Goal: Transaction & Acquisition: Purchase product/service

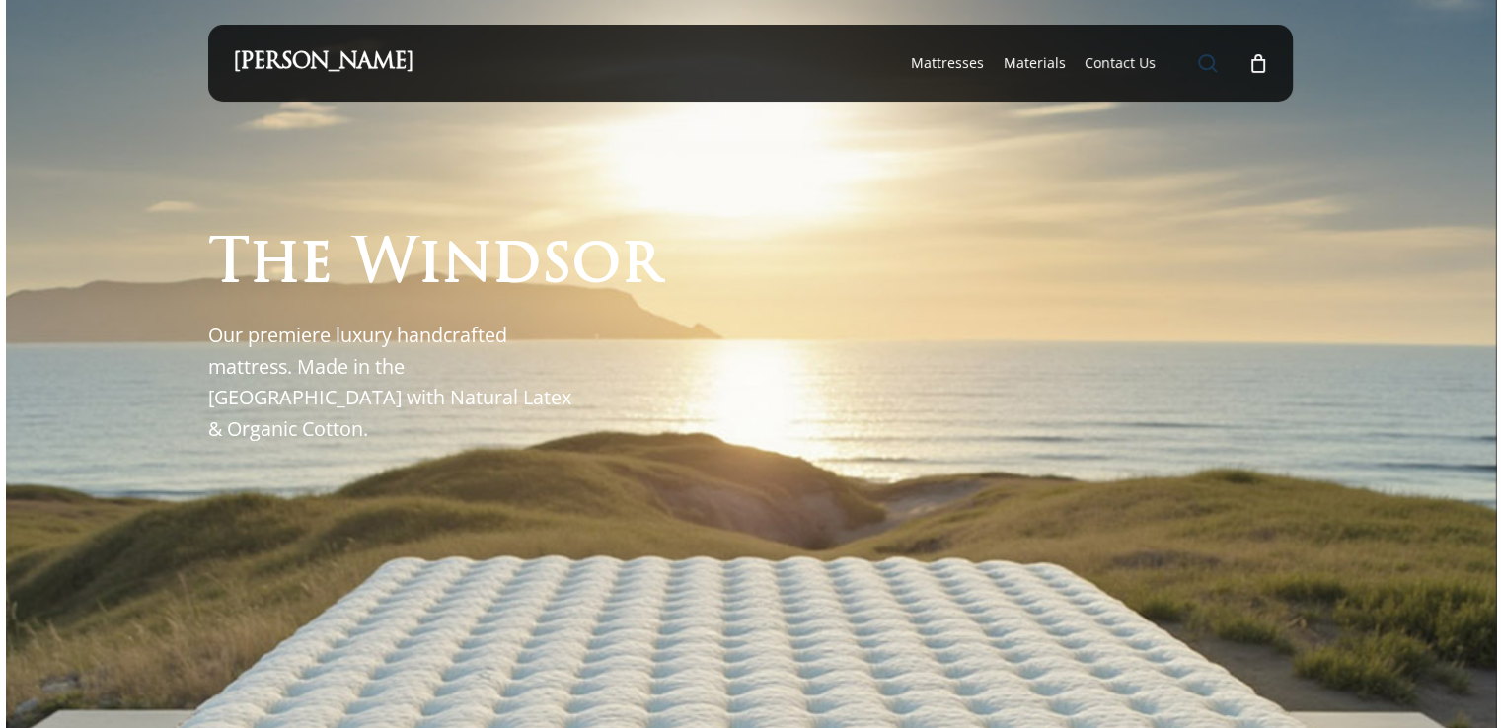
click at [1200, 60] on span "Main Menu" at bounding box center [1207, 63] width 20 height 20
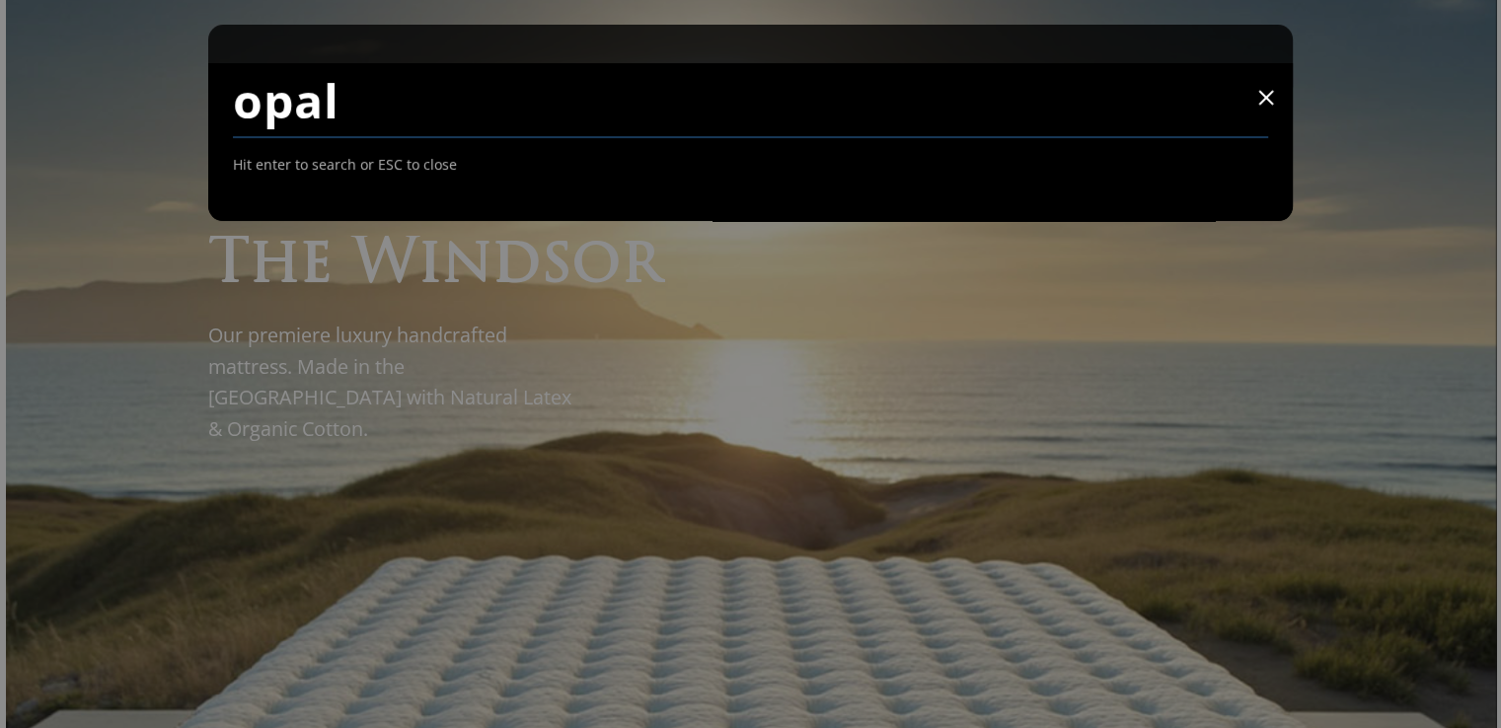
type input "opal"
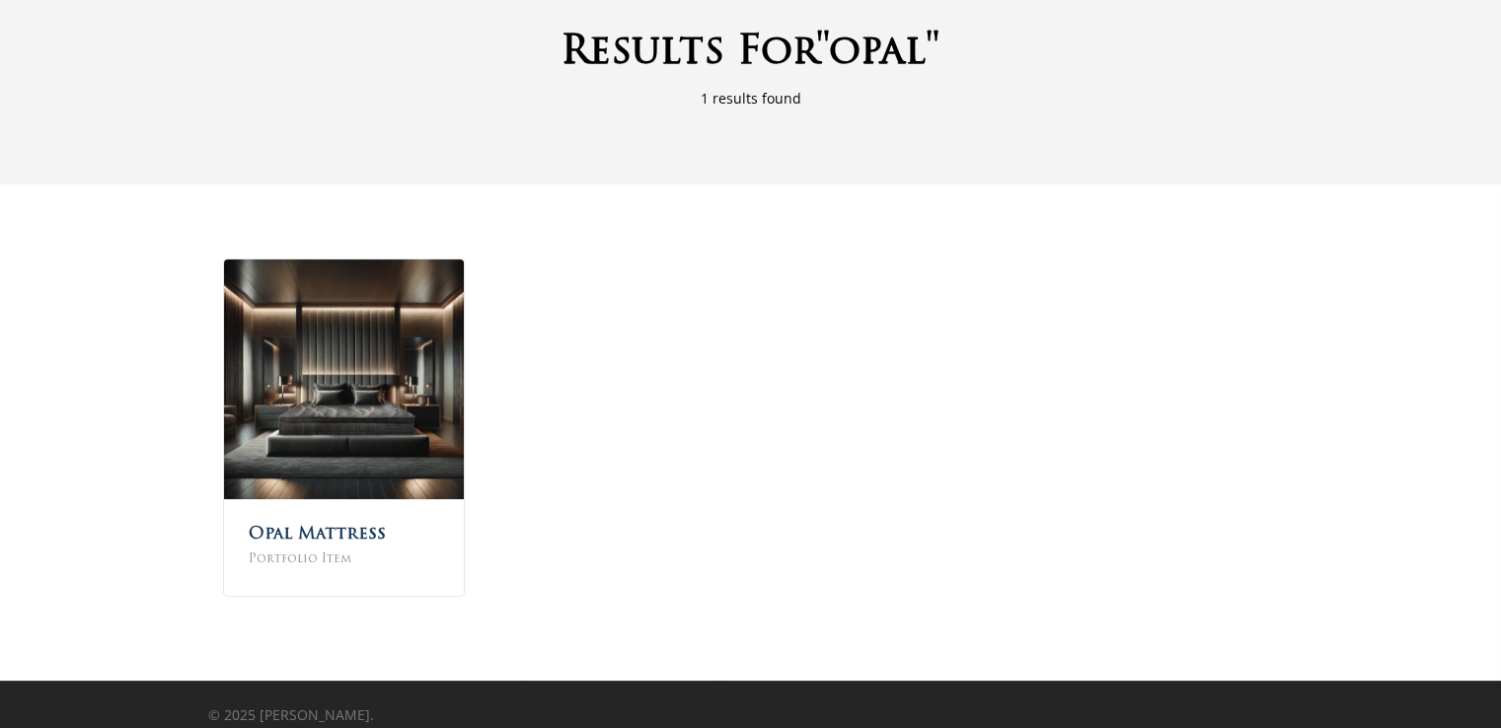
scroll to position [163, 0]
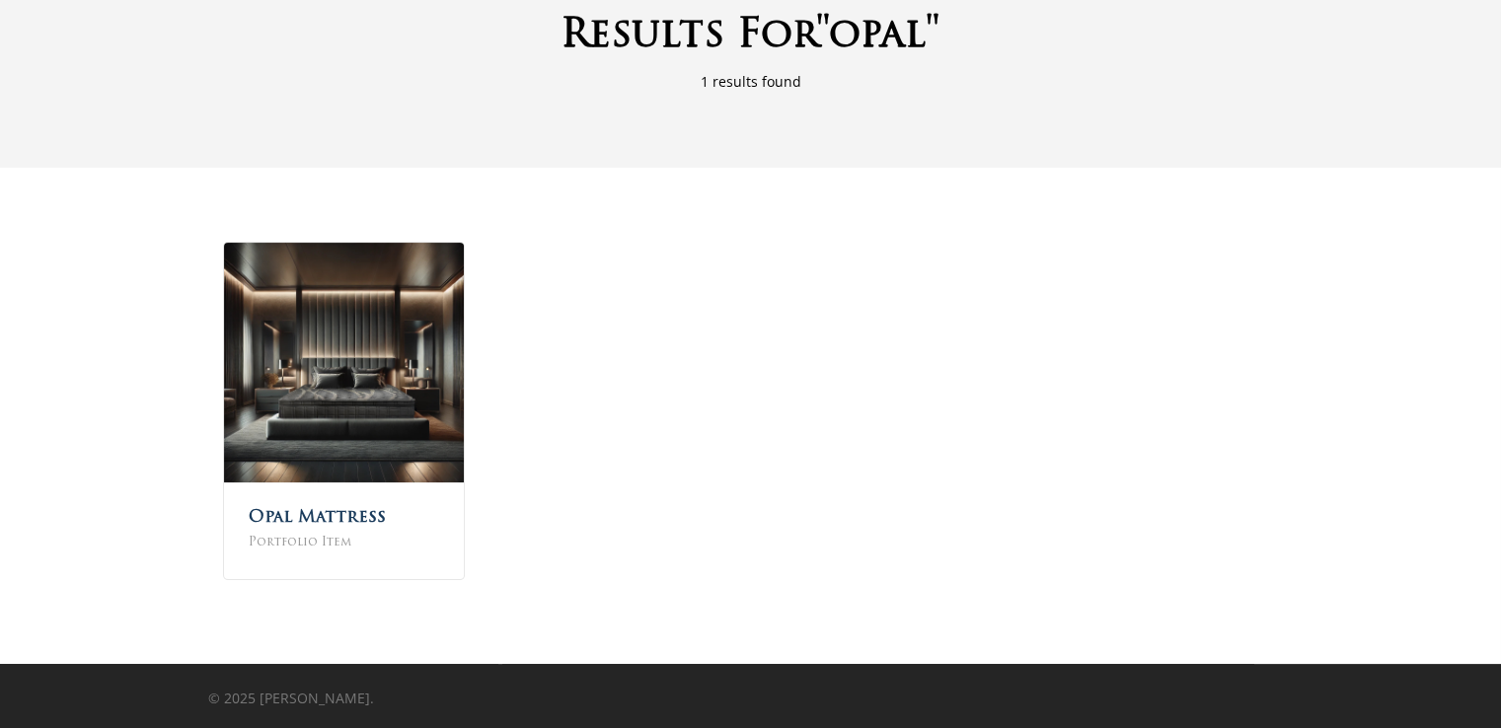
drag, startPoint x: 351, startPoint y: 395, endPoint x: 852, endPoint y: 334, distance: 504.0
click at [852, 334] on div "Opal Mattress Portfolio Item" at bounding box center [750, 411] width 1085 height 368
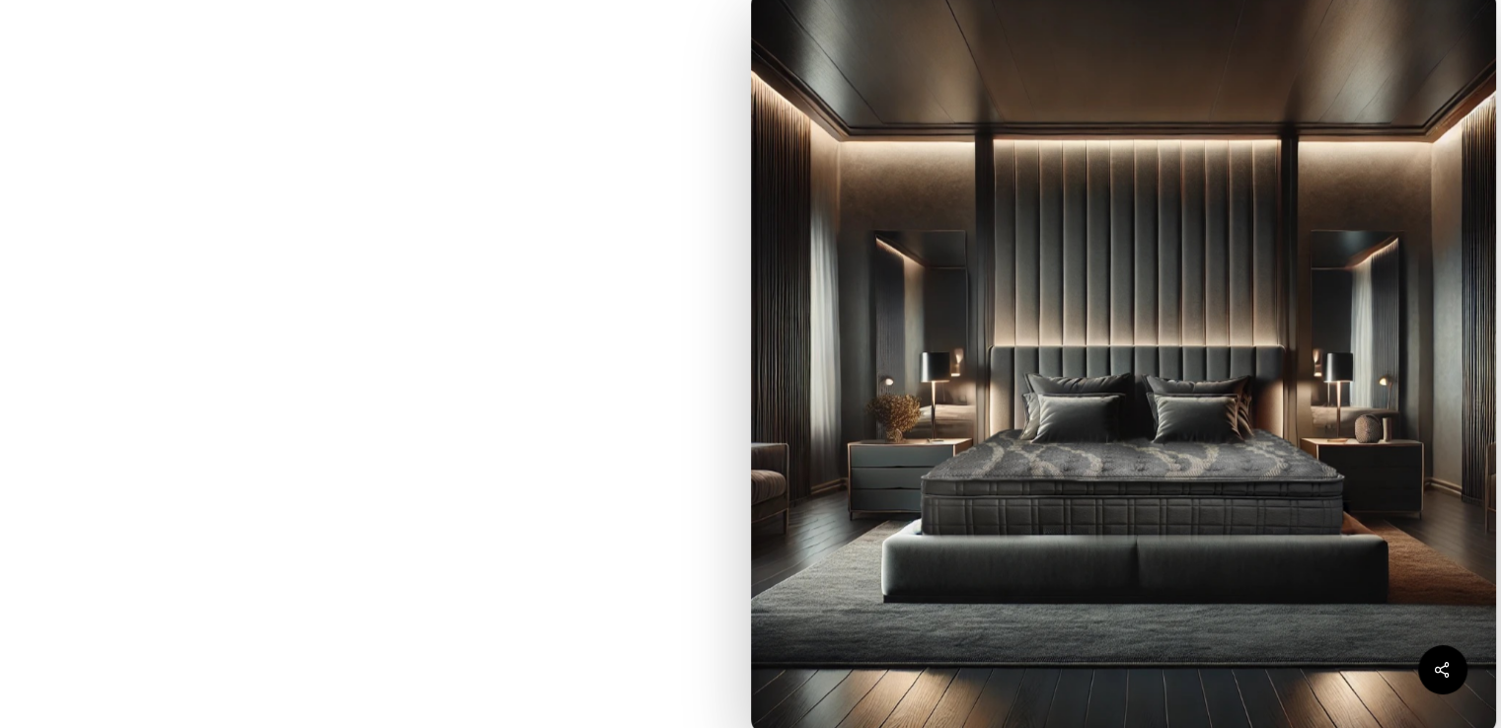
scroll to position [2960, 0]
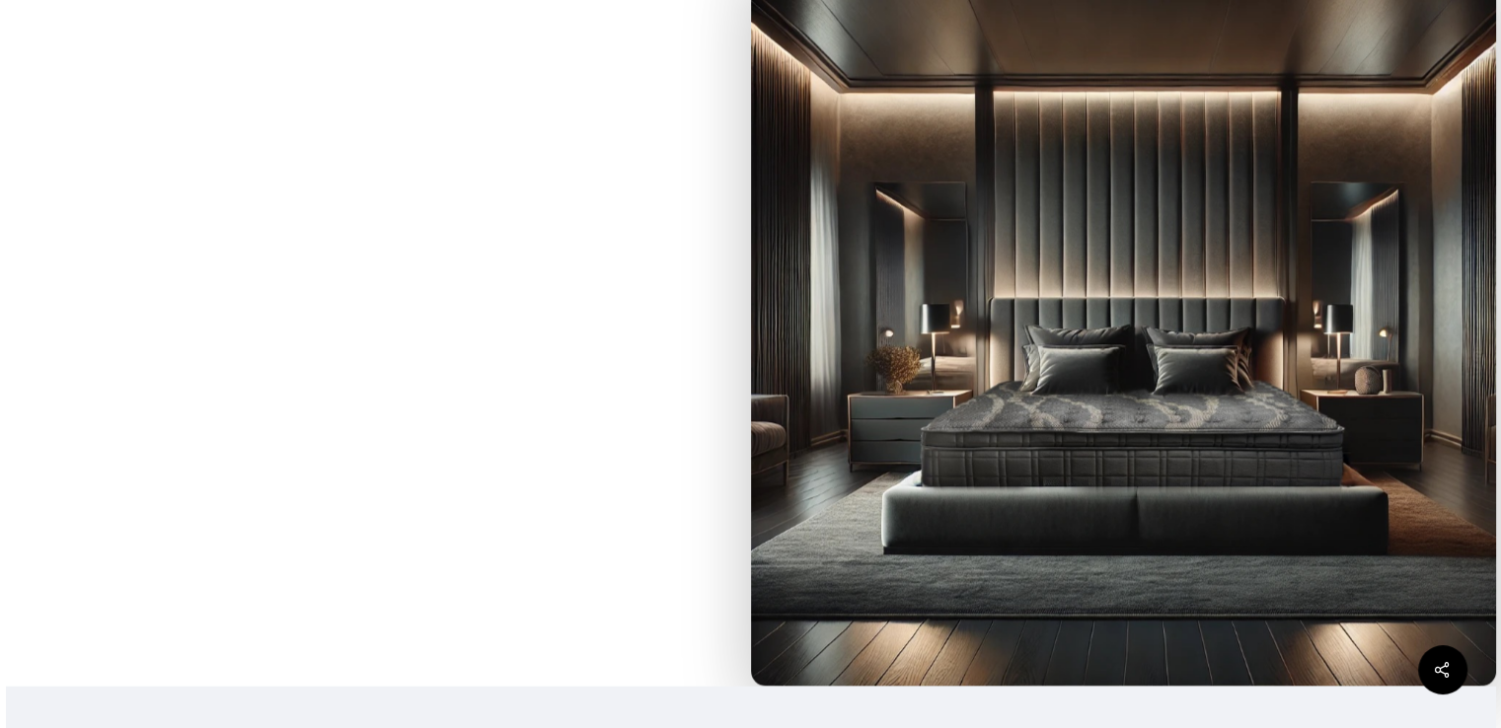
click at [1085, 318] on img at bounding box center [1123, 313] width 745 height 745
